Goal: Transaction & Acquisition: Register for event/course

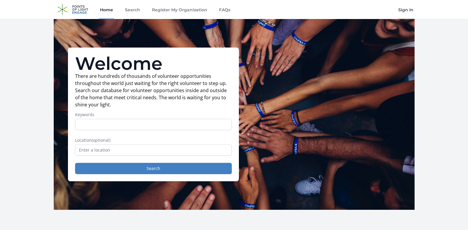
click at [406, 10] on link "Sign In" at bounding box center [405, 9] width 17 height 19
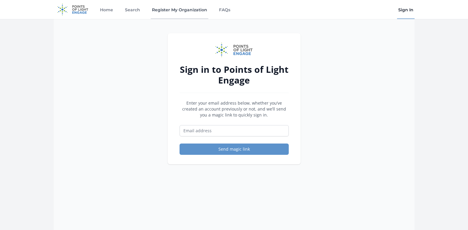
click at [179, 12] on link "Register My Organization" at bounding box center [180, 9] width 58 height 19
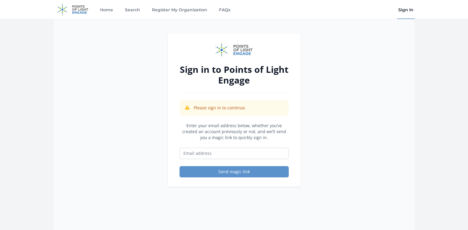
click at [150, 8] on div "Home Search Register My Organization FAQs" at bounding box center [165, 9] width 133 height 19
click at [163, 12] on link "Register My Organization" at bounding box center [180, 9] width 58 height 19
click at [408, 11] on link "Sign In" at bounding box center [405, 9] width 17 height 19
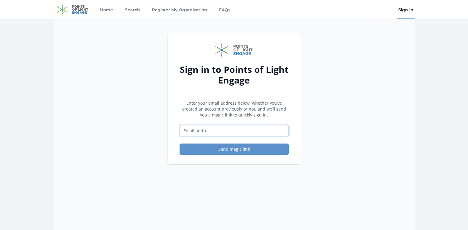
click at [228, 130] on input "Email address" at bounding box center [233, 130] width 109 height 11
type input "[EMAIL_ADDRESS][DOMAIN_NAME]"
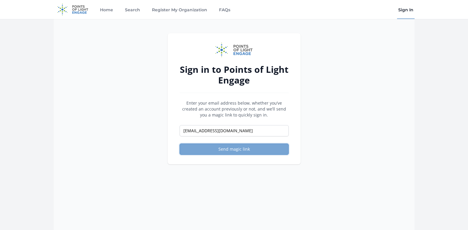
click at [229, 150] on button "Send magic link" at bounding box center [233, 148] width 109 height 11
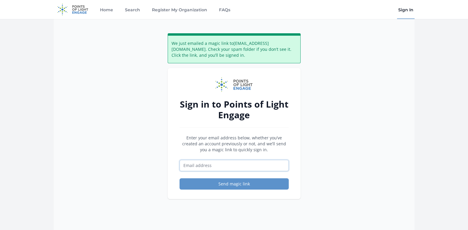
click at [200, 169] on input "Email address" at bounding box center [233, 165] width 109 height 11
click at [165, 162] on div "We just emailed a magic link to darrylfranklin1991@gmail.com . Check your spam …" at bounding box center [234, 134] width 361 height 230
click at [197, 167] on input "Email address" at bounding box center [233, 165] width 109 height 11
click at [297, 175] on div "Sign in to Points of Light Engage Enter your email address below, whether you’v…" at bounding box center [234, 133] width 133 height 131
click at [208, 163] on input "Email address" at bounding box center [233, 165] width 109 height 11
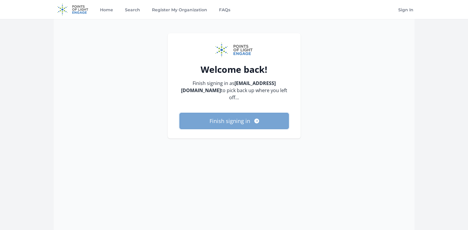
click at [236, 118] on button "Finish signing in" at bounding box center [233, 121] width 109 height 16
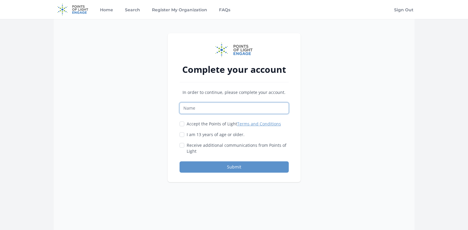
click at [222, 110] on input "Name" at bounding box center [233, 107] width 109 height 11
type input "Darryl Franklin"
click at [183, 123] on input "Accept the Points of Light Terms and Conditions" at bounding box center [181, 123] width 5 height 5
checkbox input "true"
click at [183, 133] on input "I am 13 years of age or older." at bounding box center [181, 134] width 5 height 5
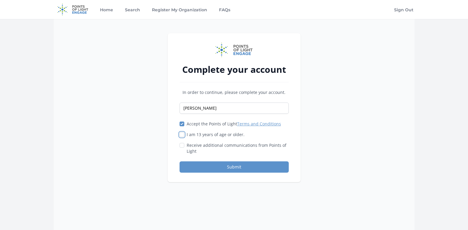
checkbox input "true"
click at [183, 146] on input "Receive additional communications from Points of Light" at bounding box center [181, 145] width 5 height 5
checkbox input "true"
click at [197, 166] on button "Submit" at bounding box center [233, 166] width 109 height 11
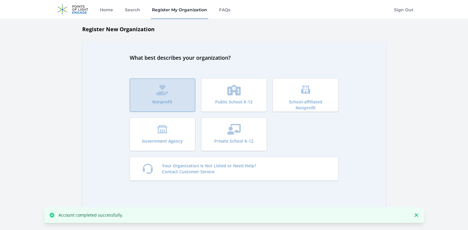
click at [183, 93] on button "Nonprofit" at bounding box center [163, 94] width 66 height 33
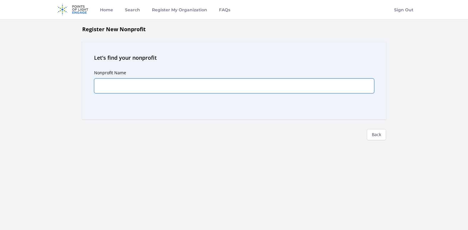
click at [154, 89] on input "Nonprofit Name" at bounding box center [234, 85] width 280 height 15
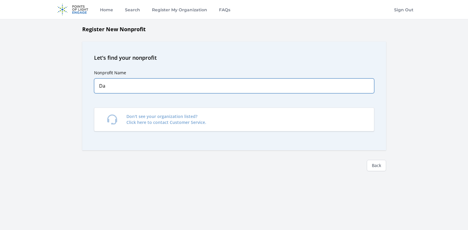
type input "D"
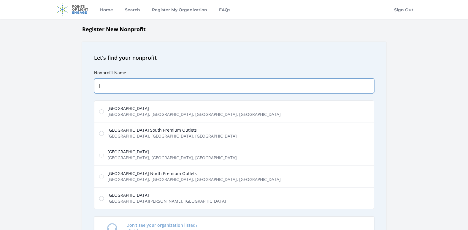
type input "l"
click at [122, 113] on span "South Las Vegas Boulevard, Las Vegas, NV, USA" at bounding box center [193, 114] width 173 height 6
click at [104, 113] on input "Luxor Hotel & Casino South Las Vegas Boulevard, Las Vegas, NV, USA" at bounding box center [101, 111] width 5 height 5
radio input "true"
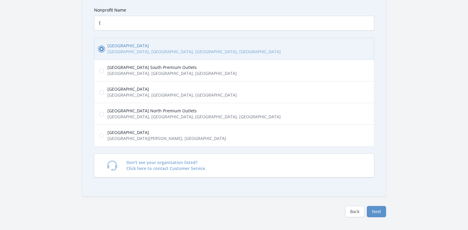
scroll to position [63, 0]
click at [375, 207] on button "Next" at bounding box center [376, 210] width 19 height 11
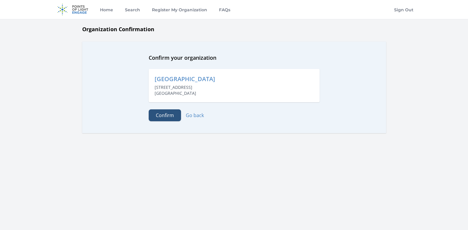
click at [164, 111] on button "Confirm" at bounding box center [165, 115] width 32 height 12
click at [198, 113] on link "Go back" at bounding box center [195, 115] width 18 height 7
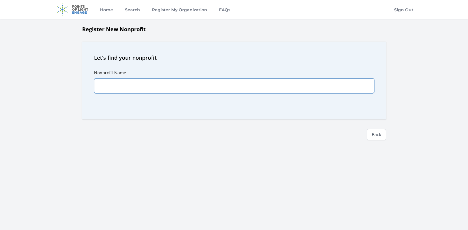
click at [114, 86] on input "Nonprofit Name" at bounding box center [234, 85] width 280 height 15
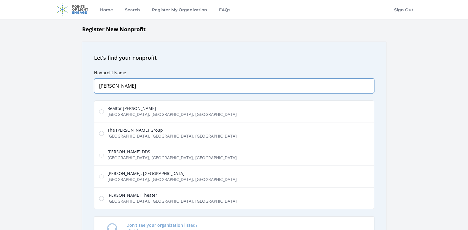
type input "Darryl"
click at [123, 152] on span "Regland Darryl K DDS" at bounding box center [171, 152] width 129 height 6
click at [104, 152] on input "Regland Darryl K DDS Smoke Ranch Road, Las Vegas, NV, USA" at bounding box center [101, 154] width 5 height 5
radio input "true"
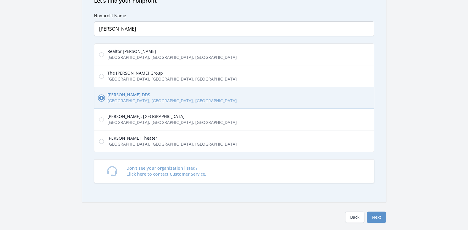
scroll to position [57, 0]
click at [380, 217] on button "Next" at bounding box center [376, 216] width 19 height 11
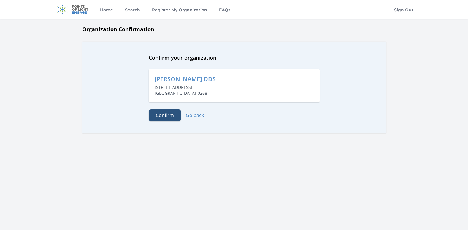
click at [166, 116] on button "Confirm" at bounding box center [165, 115] width 32 height 12
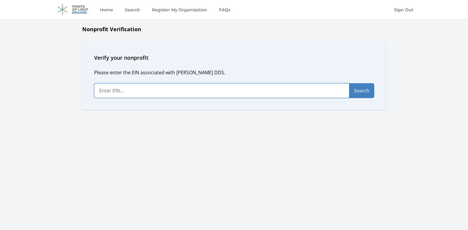
click at [166, 88] on input "text" at bounding box center [221, 90] width 255 height 15
click at [358, 91] on button "Search" at bounding box center [361, 90] width 25 height 15
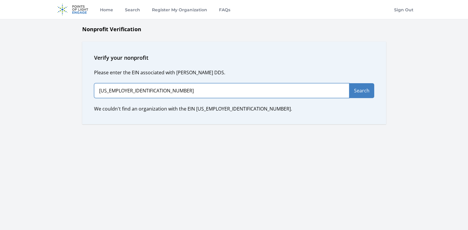
click at [294, 94] on input "[US_EMPLOYER_IDENTIFICATION_NUMBER]" at bounding box center [221, 90] width 255 height 15
type input "6"
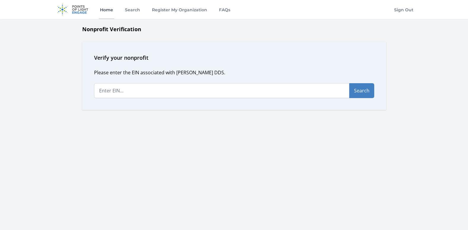
click at [108, 7] on link "Home" at bounding box center [106, 9] width 15 height 19
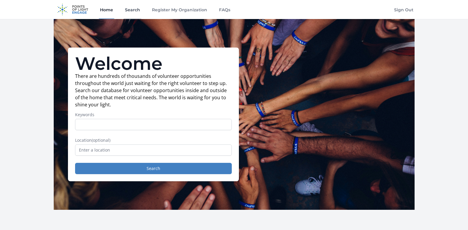
click at [128, 9] on link "Search" at bounding box center [132, 9] width 17 height 19
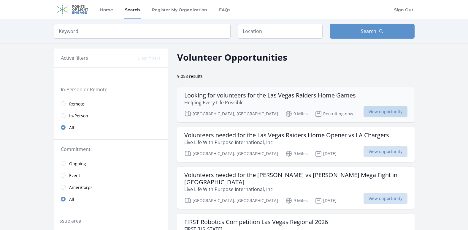
click at [374, 110] on span "View opportunity" at bounding box center [385, 111] width 44 height 11
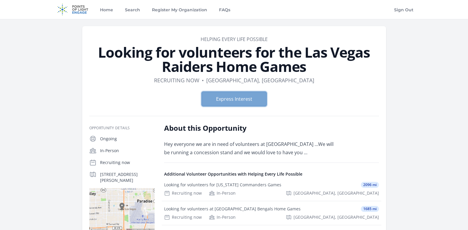
click at [250, 98] on button "Express Interest" at bounding box center [233, 98] width 65 height 15
